Goal: Information Seeking & Learning: Check status

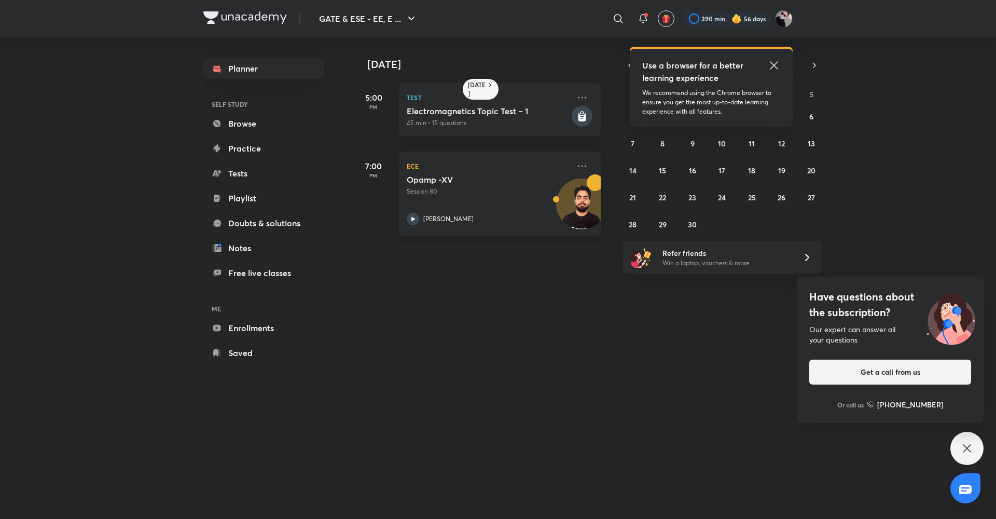
click at [771, 65] on icon at bounding box center [774, 65] width 12 height 12
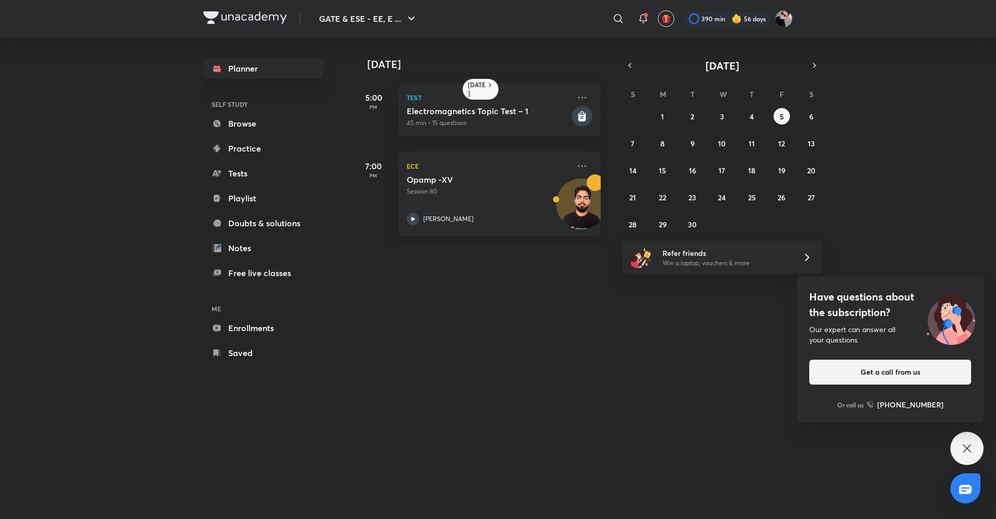
click at [747, 26] on div "390 min 56 days" at bounding box center [733, 19] width 118 height 18
click at [732, 27] on div "390 min 56 days" at bounding box center [733, 19] width 118 height 18
click at [744, 22] on div at bounding box center [727, 18] width 88 height 15
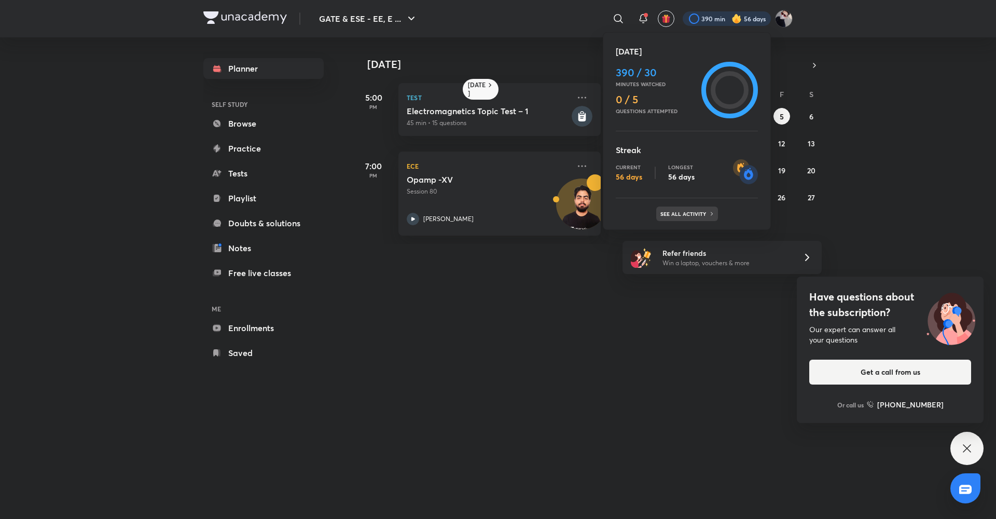
click at [699, 219] on div "See all activity" at bounding box center [687, 213] width 62 height 15
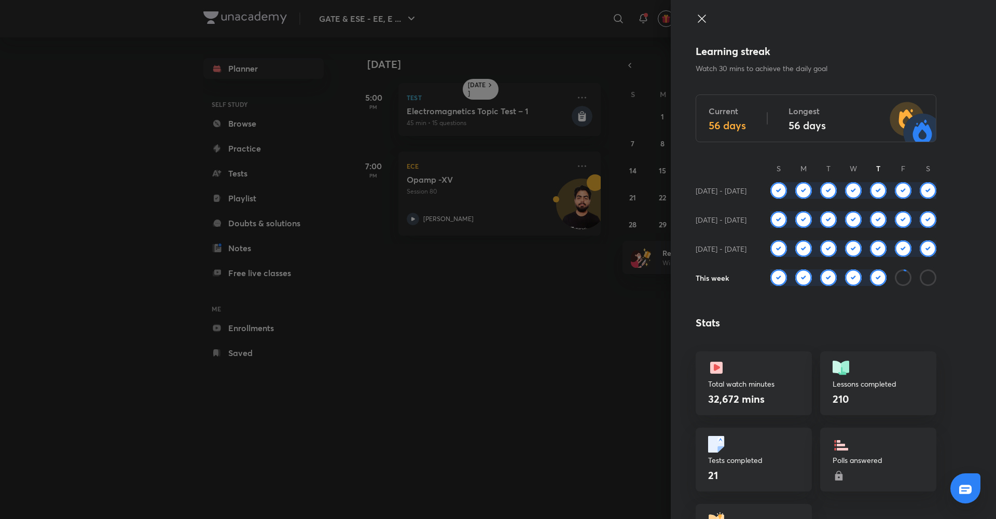
click at [697, 21] on icon at bounding box center [702, 18] width 12 height 12
